Goal: Transaction & Acquisition: Purchase product/service

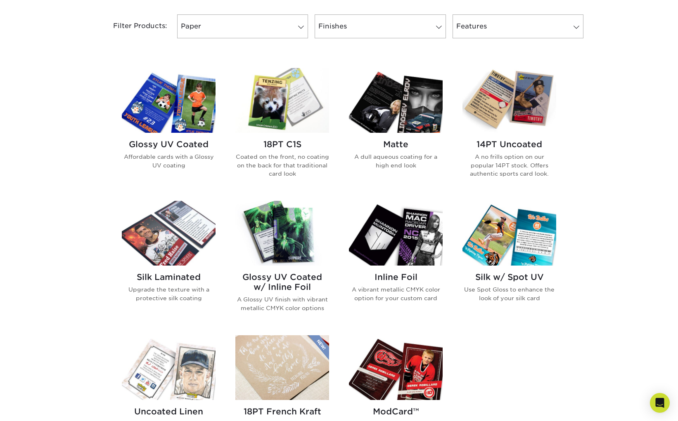
scroll to position [268, 0]
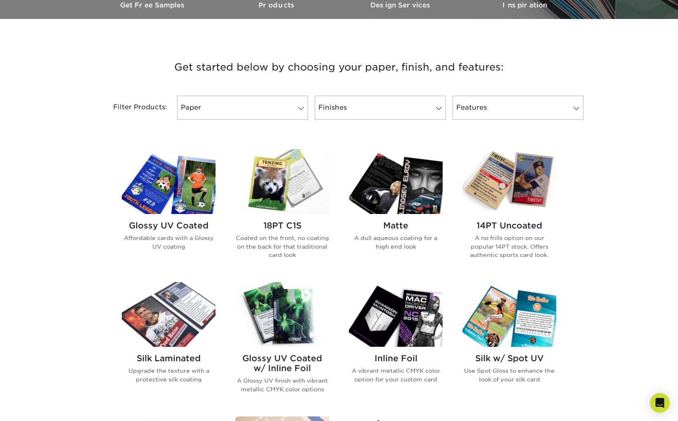
click at [405, 184] on img at bounding box center [396, 181] width 94 height 65
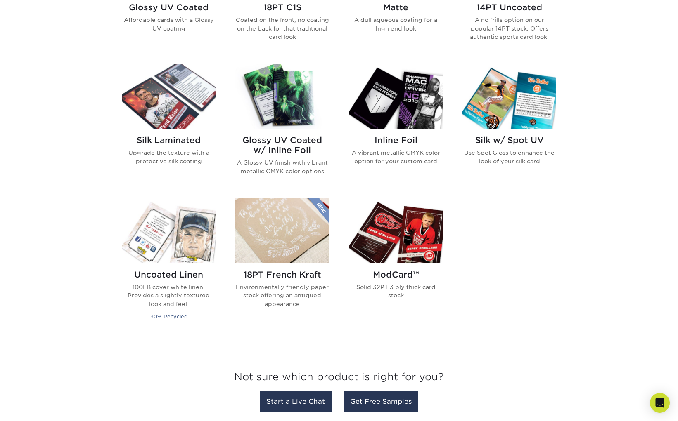
scroll to position [396, 0]
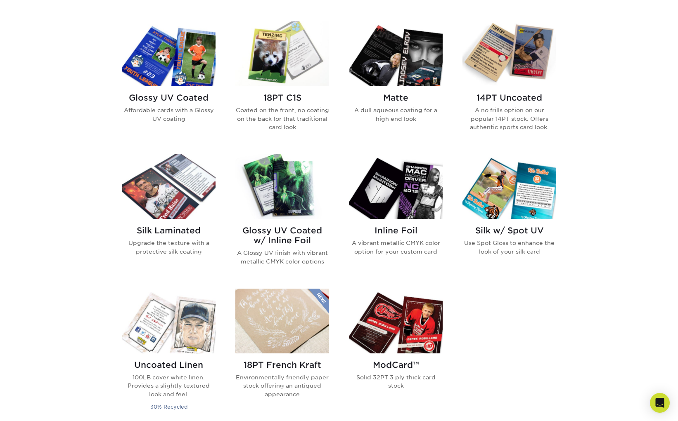
click at [173, 66] on img at bounding box center [169, 53] width 94 height 65
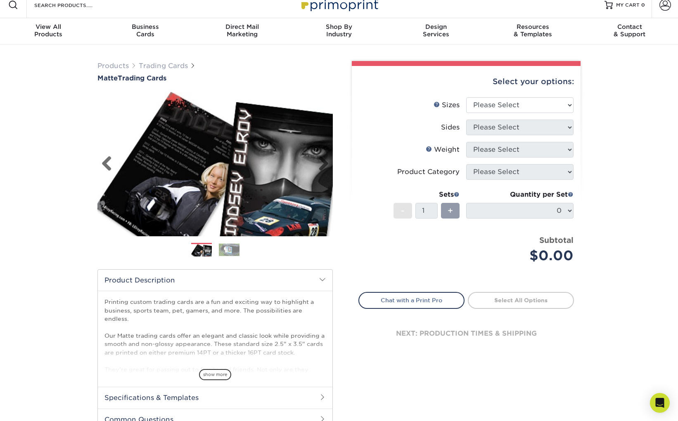
scroll to position [14, 0]
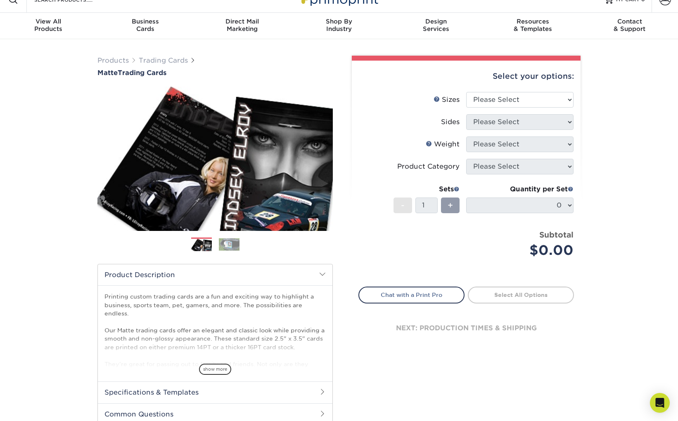
click at [234, 248] on img at bounding box center [229, 244] width 21 height 13
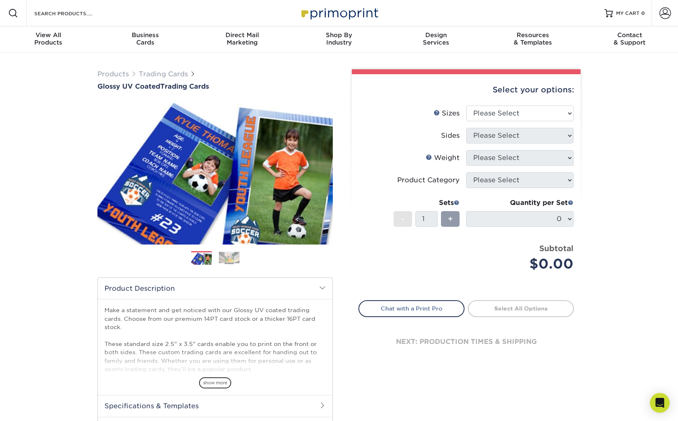
click at [235, 259] on img at bounding box center [229, 258] width 21 height 13
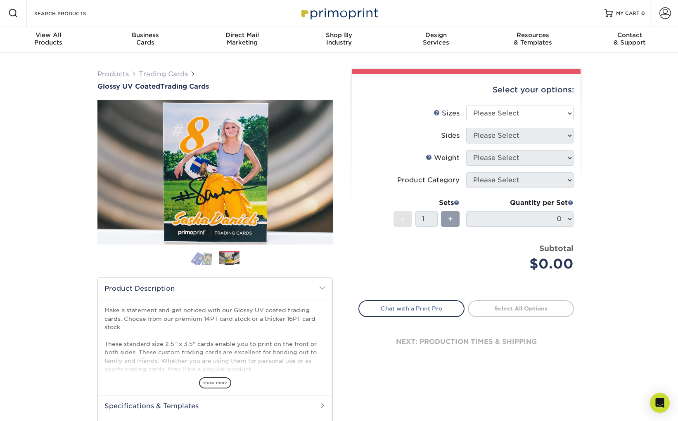
drag, startPoint x: 521, startPoint y: 103, endPoint x: 523, endPoint y: 107, distance: 4.5
click at [522, 105] on div "Select your options:" at bounding box center [465, 89] width 215 height 31
select select "2.50x3.50"
select select "13abbda7-1d64-4f25-8bb2-c179b224825d"
select select "18PTC1S"
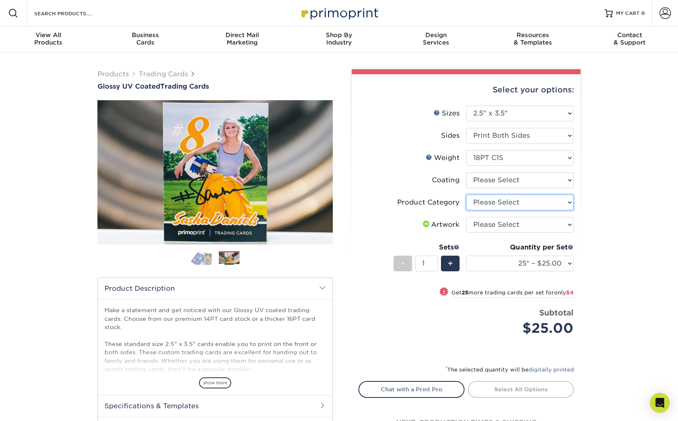
select select "c2f9bce9-36c2-409d-b101-c29d9d031e18"
select select "1e8116af-acfc-44b1-83dc-8181aa338834"
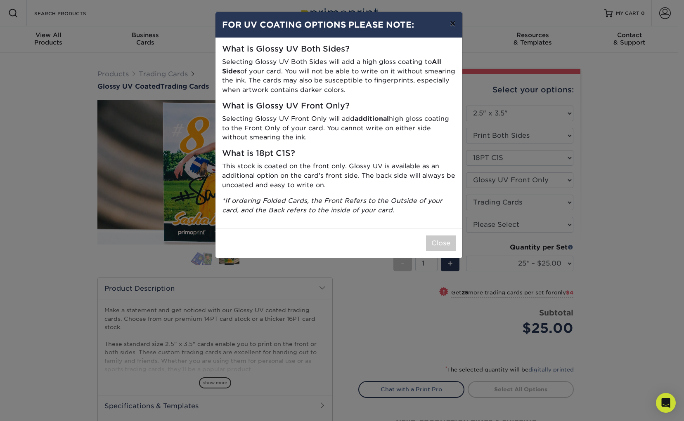
click at [452, 27] on button "×" at bounding box center [452, 23] width 19 height 23
